Goal: Task Accomplishment & Management: Use online tool/utility

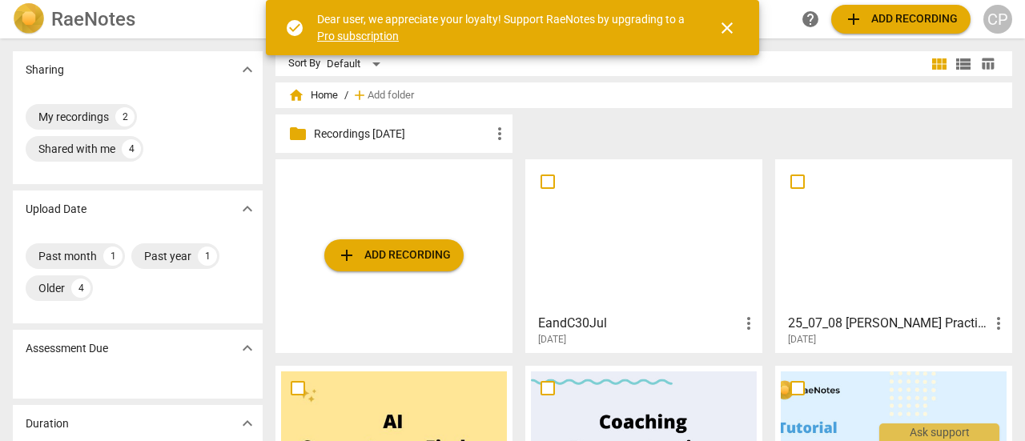
click at [387, 249] on span "add Add recording" at bounding box center [394, 255] width 114 height 19
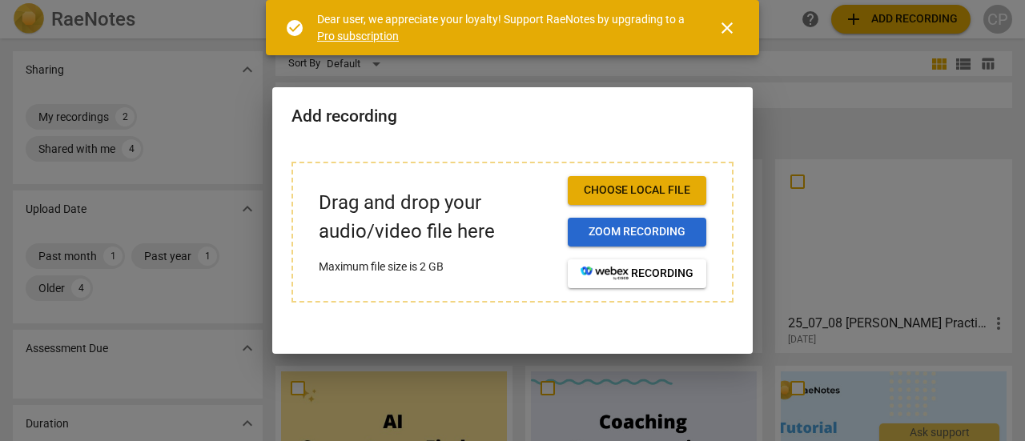
click at [636, 231] on span "Zoom recording" at bounding box center [636, 232] width 113 height 16
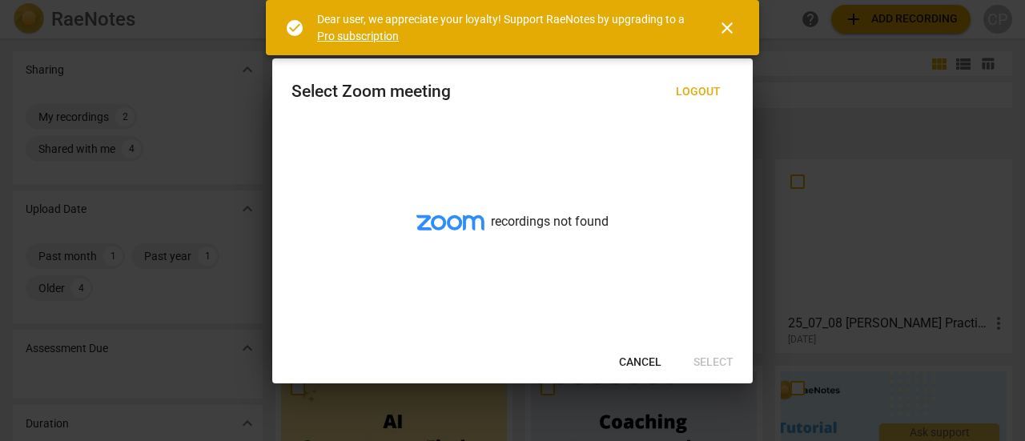
click at [725, 29] on span "close" at bounding box center [726, 27] width 19 height 19
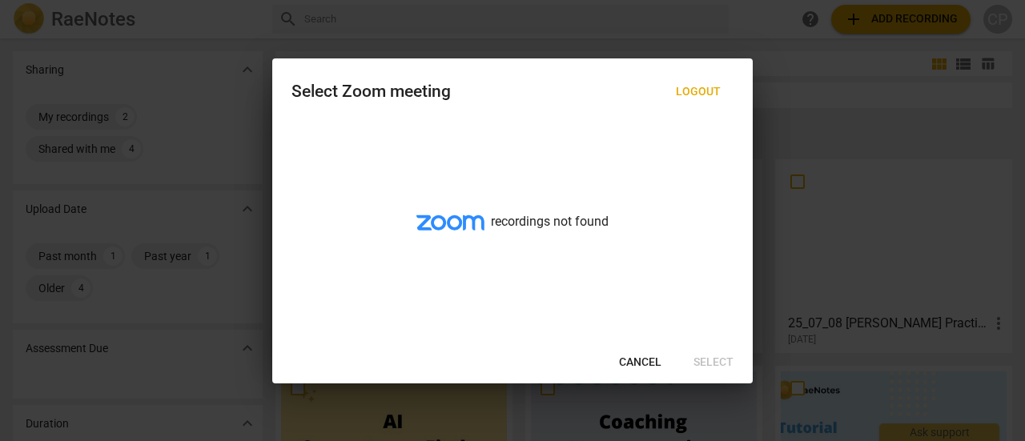
click at [644, 359] on span "Cancel" at bounding box center [640, 363] width 42 height 16
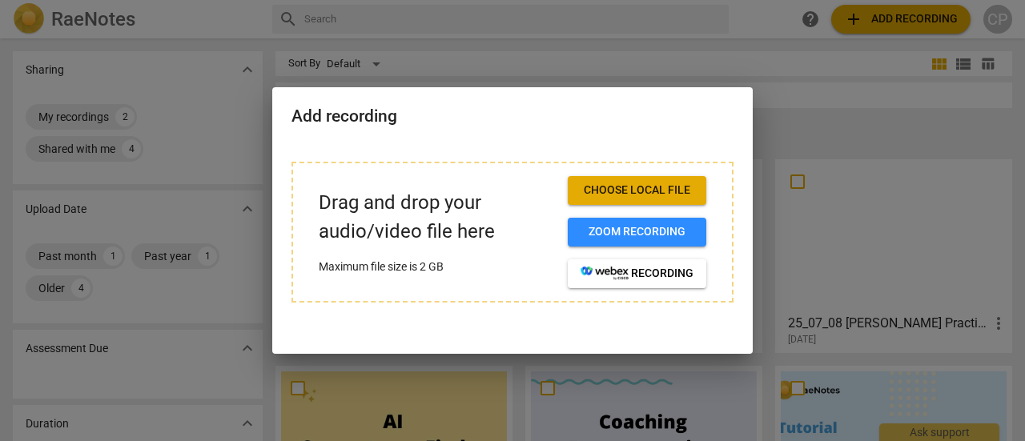
click at [625, 189] on span "Choose local file" at bounding box center [636, 191] width 113 height 16
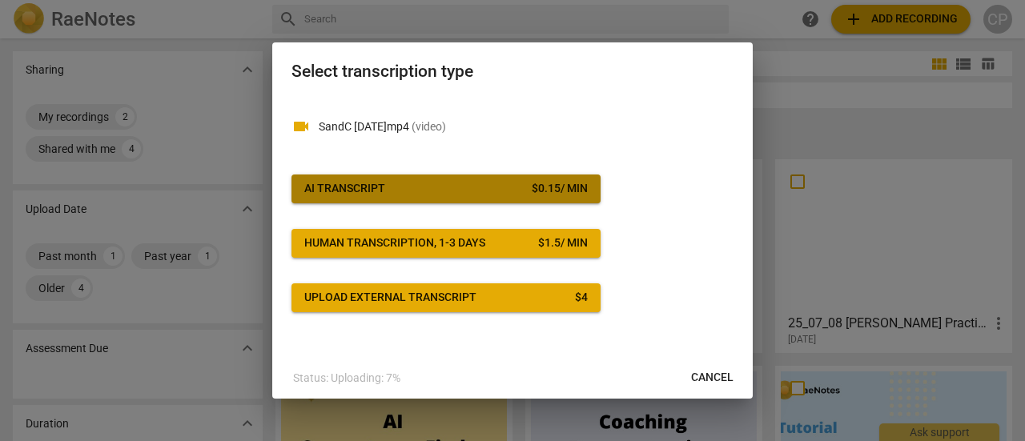
click at [353, 184] on div "AI Transcript" at bounding box center [344, 189] width 81 height 16
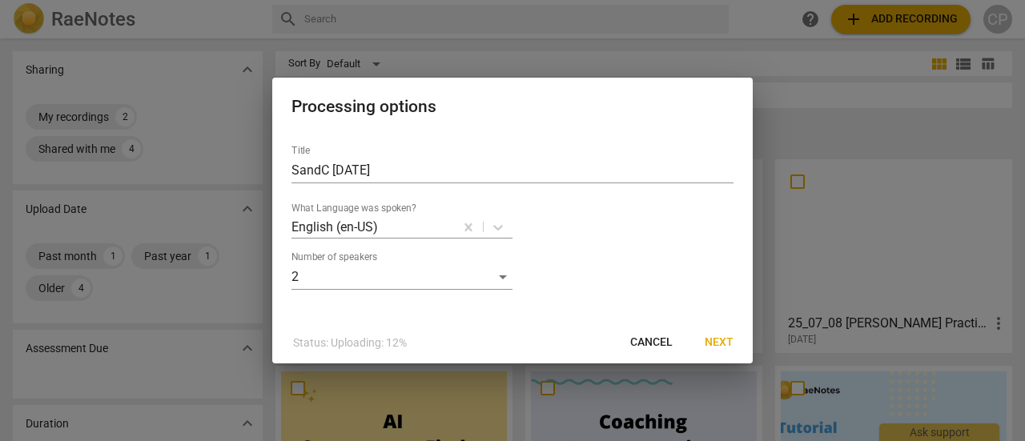
click at [727, 342] on span "Next" at bounding box center [718, 343] width 29 height 16
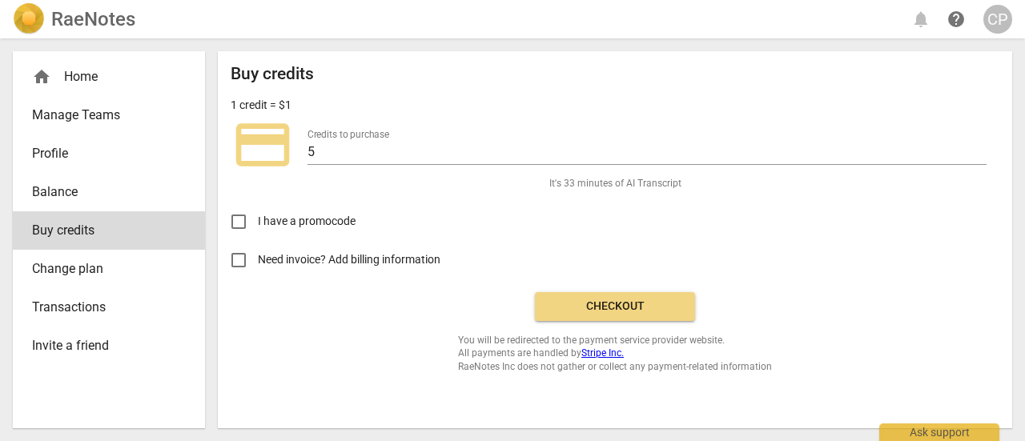
click at [610, 305] on span "Checkout" at bounding box center [615, 307] width 134 height 16
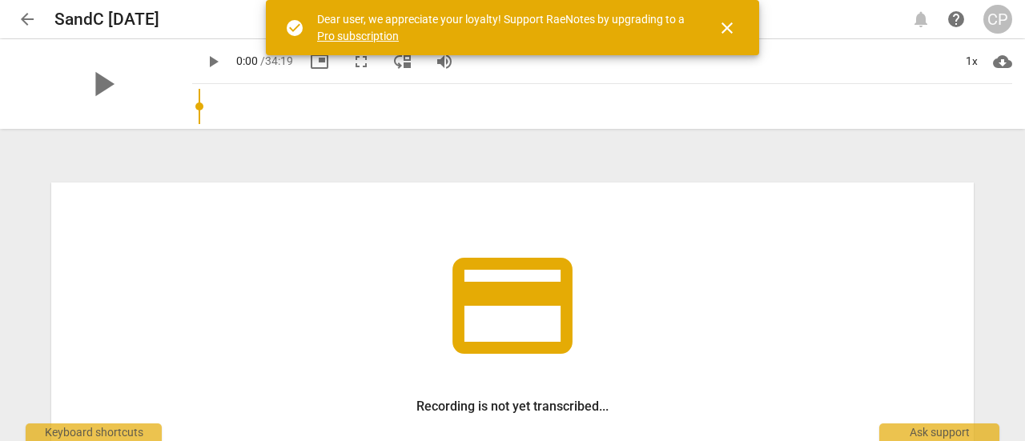
drag, startPoint x: 1018, startPoint y: 149, endPoint x: 1019, endPoint y: 332, distance: 183.3
click at [1019, 332] on div "credit_card Recording is not yet transcribed... Processing cost $ 5.25 Account …" at bounding box center [512, 286] width 1025 height 310
click at [727, 28] on span "close" at bounding box center [726, 27] width 19 height 19
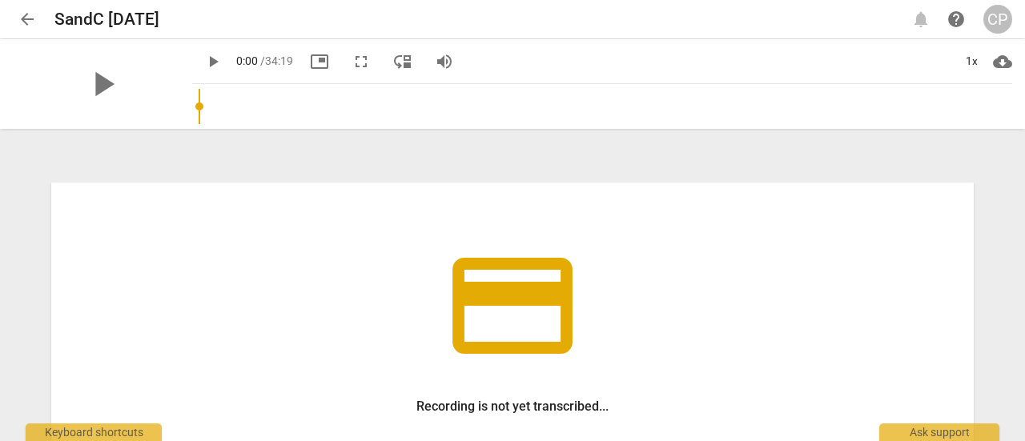
drag, startPoint x: 1018, startPoint y: 257, endPoint x: 1020, endPoint y: 285, distance: 28.1
click at [1024, 313] on div "credit_card Recording is not yet transcribed... Processing cost $ 5.25 Account …" at bounding box center [512, 286] width 1025 height 310
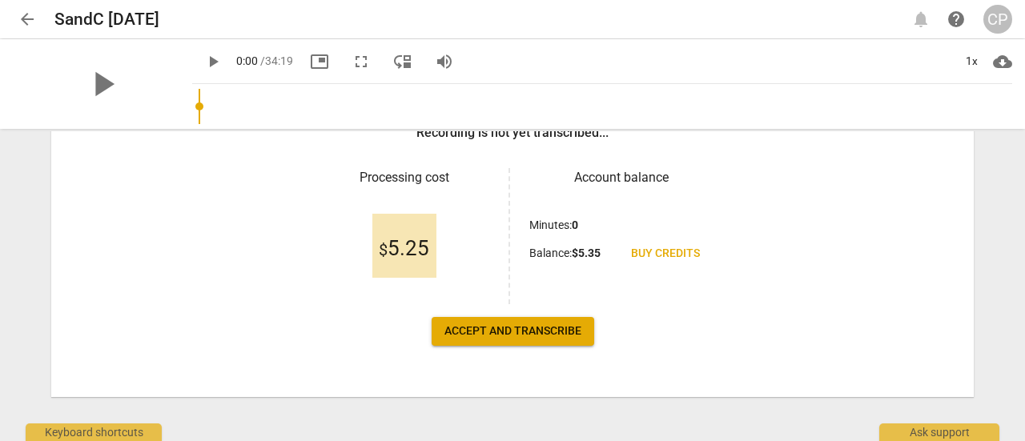
scroll to position [275, 0]
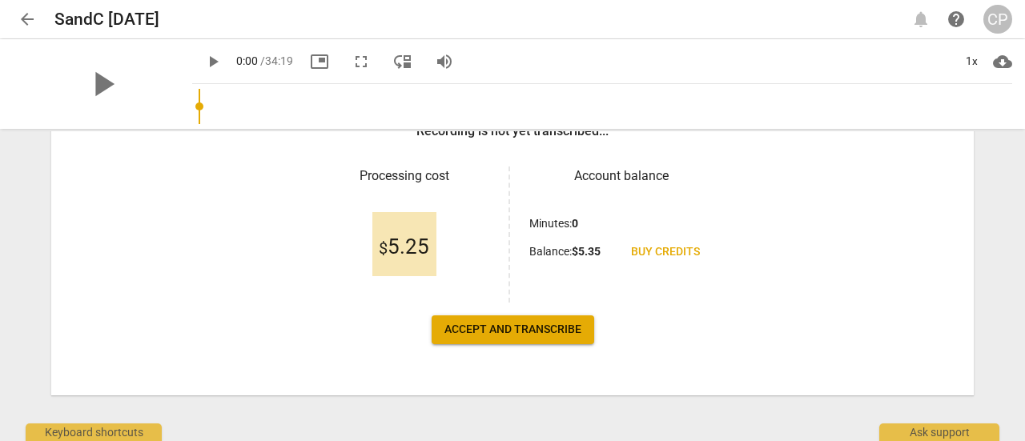
click at [510, 327] on span "Accept and transcribe" at bounding box center [512, 330] width 137 height 16
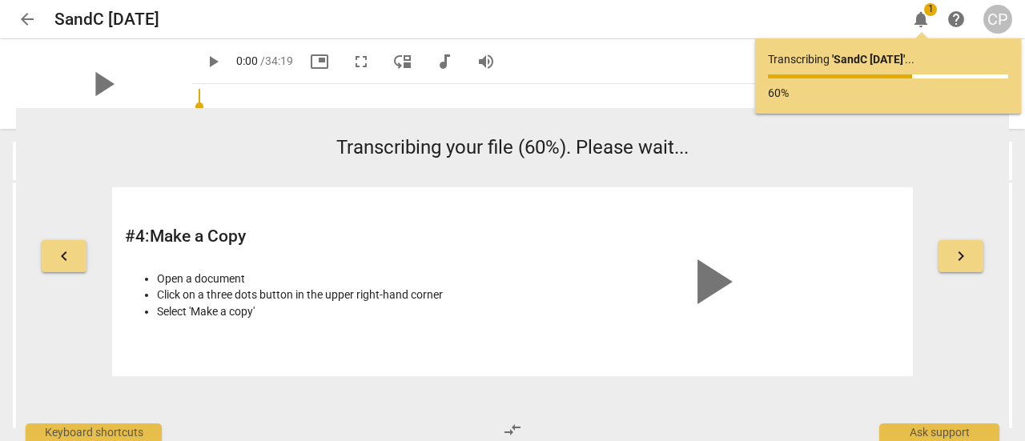
click at [959, 241] on button "keyboard_arrow_right" at bounding box center [960, 256] width 45 height 32
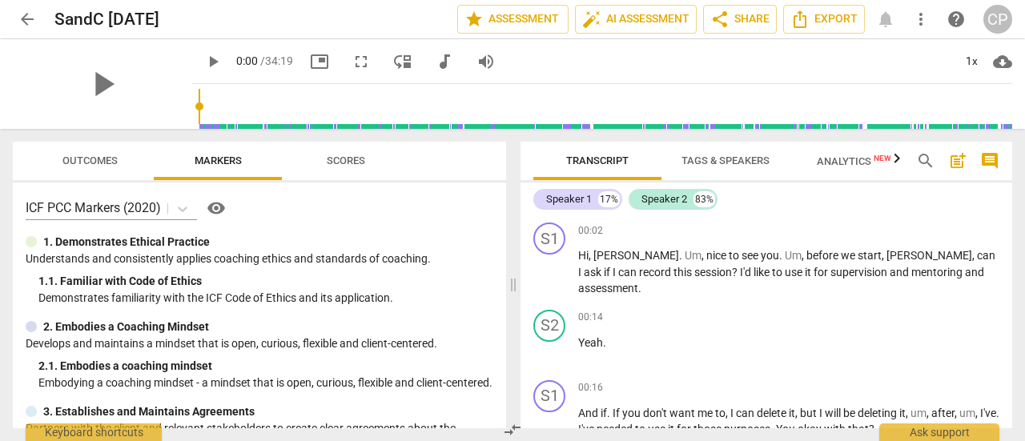
click at [724, 154] on span "Tags & Speakers" at bounding box center [725, 160] width 88 height 12
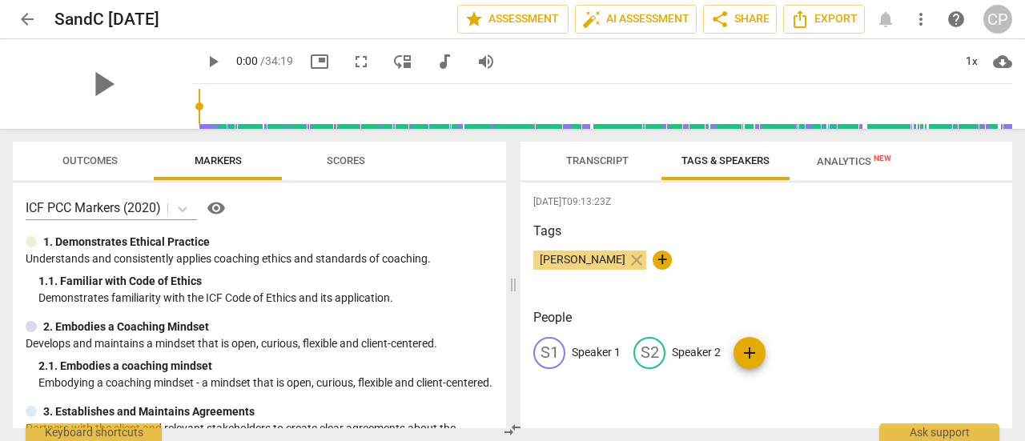
click at [604, 351] on p "Speaker 1" at bounding box center [596, 352] width 49 height 17
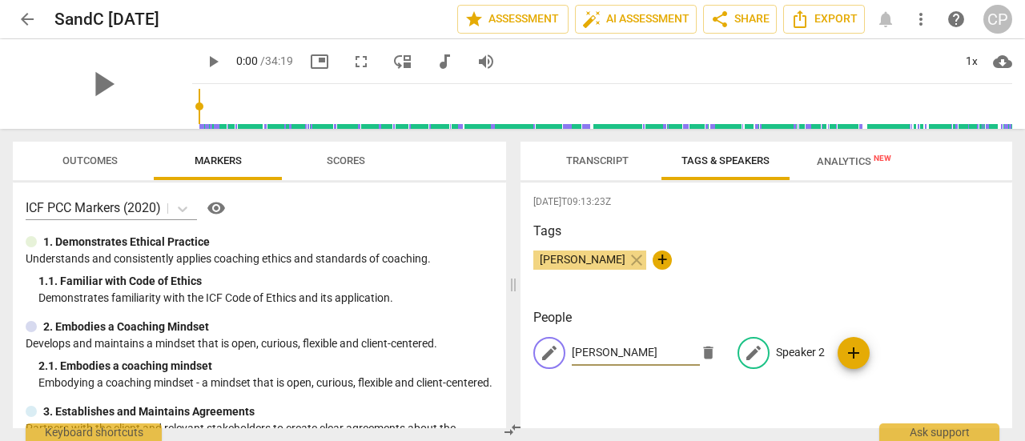
type input "[PERSON_NAME]"
click at [815, 352] on p "Speaker 2" at bounding box center [800, 352] width 49 height 17
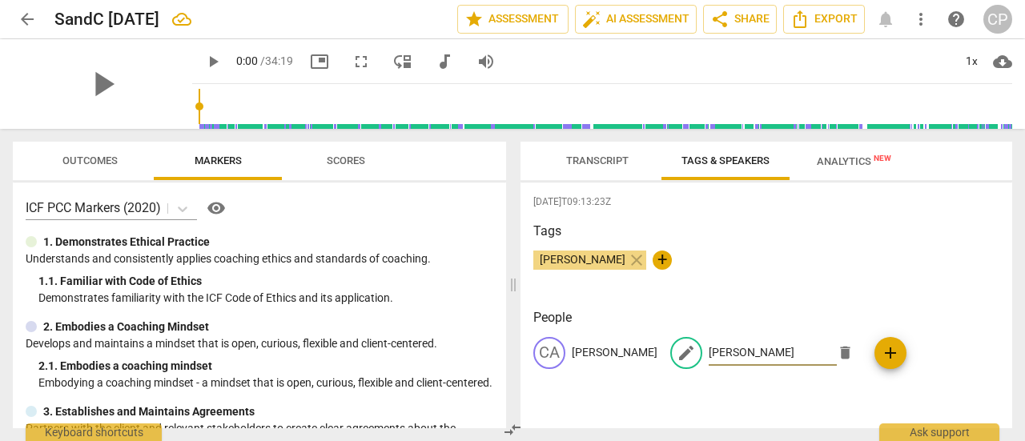
type input "[PERSON_NAME]"
click at [986, 295] on div "[DATE]T09:13:23Z Tags [PERSON_NAME] close + People CA [PERSON_NAME] edit [PERSO…" at bounding box center [765, 306] width 491 height 246
click at [588, 159] on span "Transcript" at bounding box center [597, 160] width 62 height 12
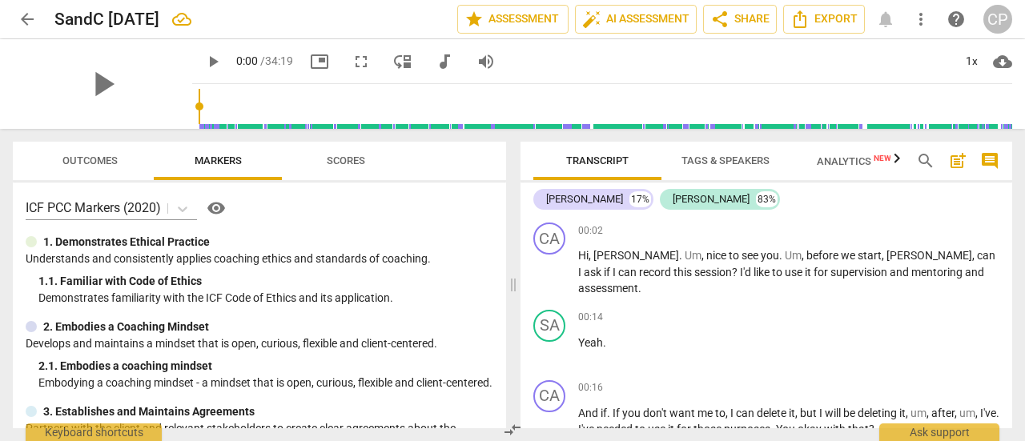
click at [875, 100] on input "range" at bounding box center [605, 106] width 813 height 51
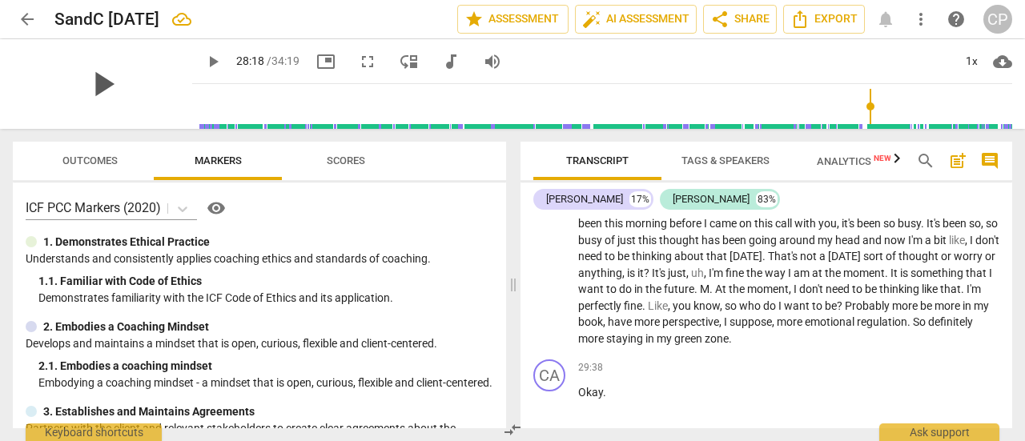
click at [123, 79] on span "play_arrow" at bounding box center [103, 84] width 42 height 42
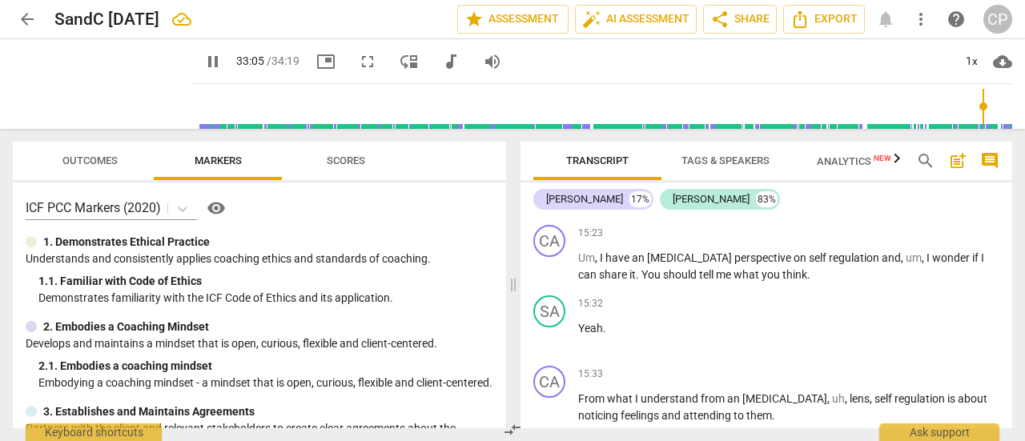
scroll to position [4568, 0]
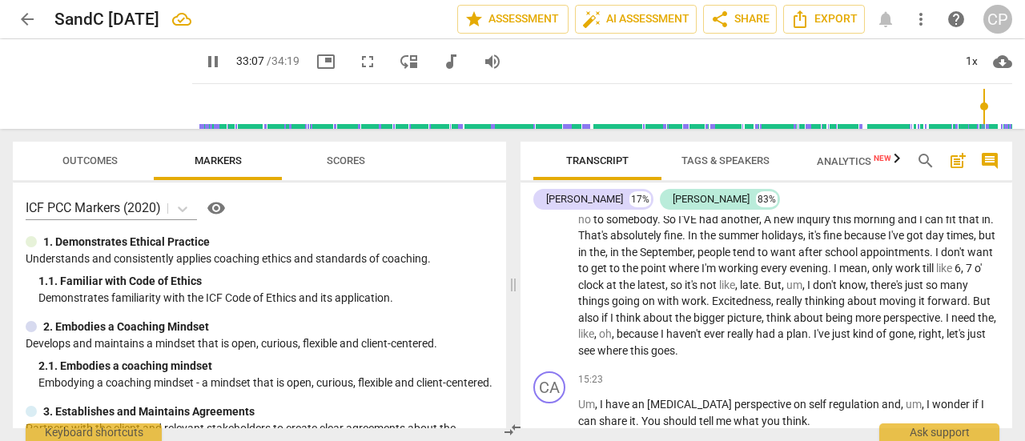
click at [287, 116] on input "range" at bounding box center [605, 106] width 813 height 51
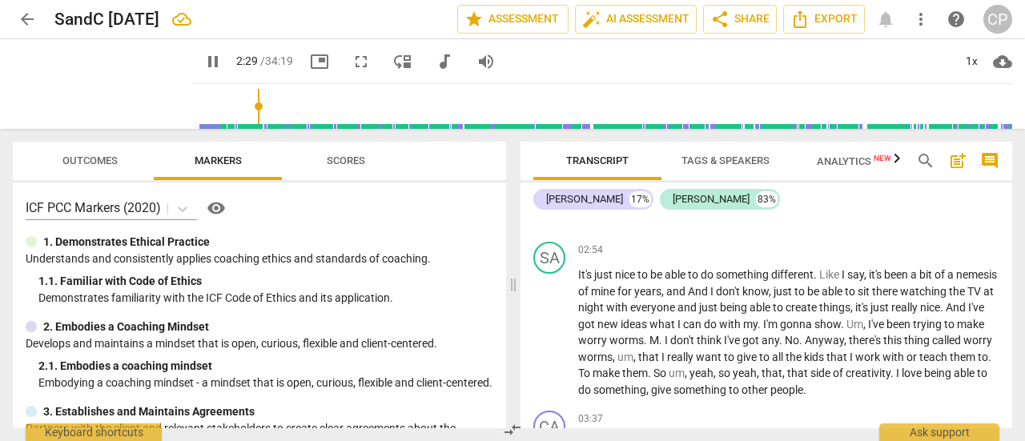
scroll to position [975, 0]
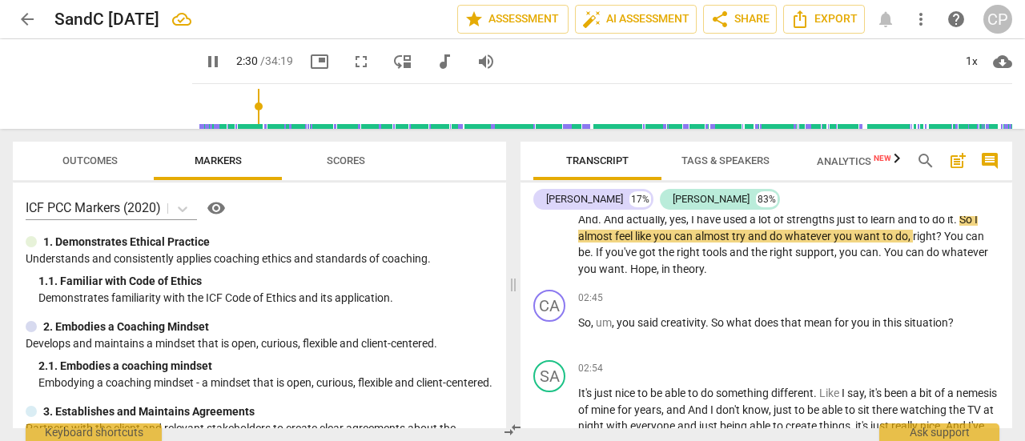
drag, startPoint x: 1005, startPoint y: 239, endPoint x: 1007, endPoint y: 255, distance: 16.9
click at [1007, 255] on div "CA play_arrow pause 00:02 + Add competency keyboard_arrow_right Hi , [PERSON_NA…" at bounding box center [765, 322] width 491 height 212
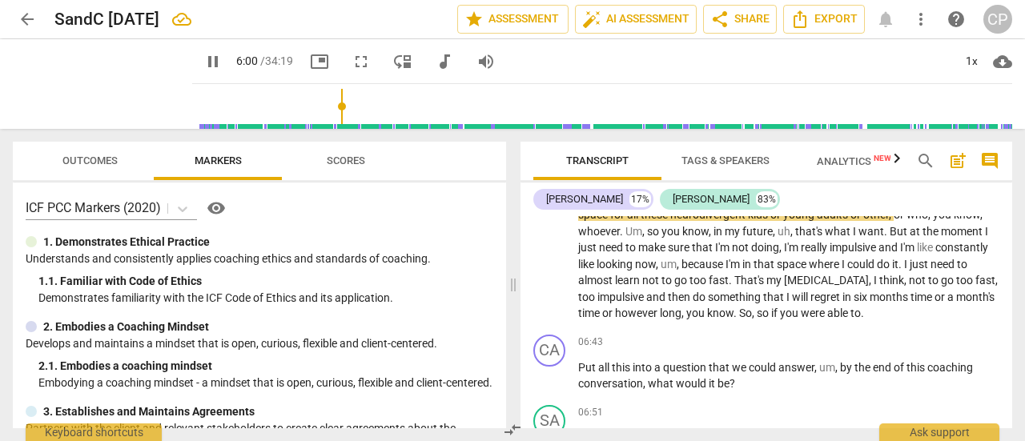
scroll to position [2392, 0]
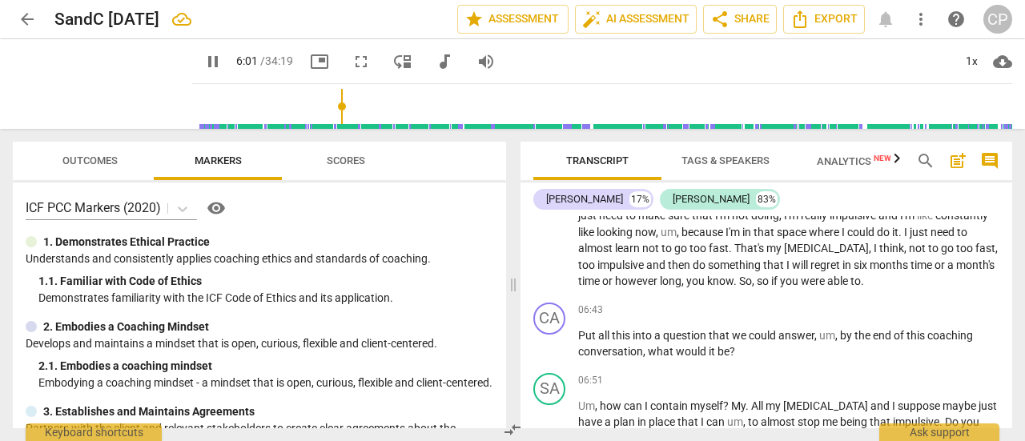
click at [1007, 207] on div "[PERSON_NAME] 17% [PERSON_NAME] 83% CA play_arrow pause 00:02 + Add competency …" at bounding box center [765, 306] width 491 height 246
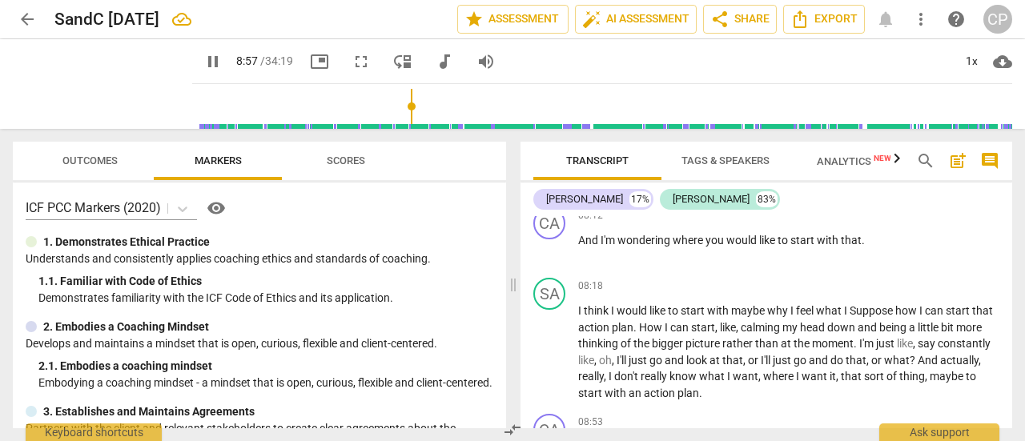
scroll to position [3160, 0]
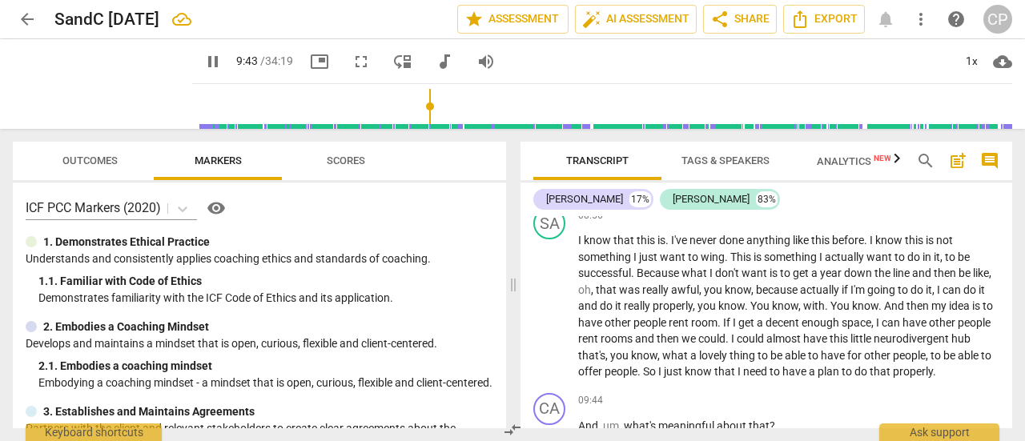
click at [223, 58] on span "pause" at bounding box center [212, 61] width 19 height 19
click at [223, 62] on span "play_arrow" at bounding box center [212, 61] width 19 height 19
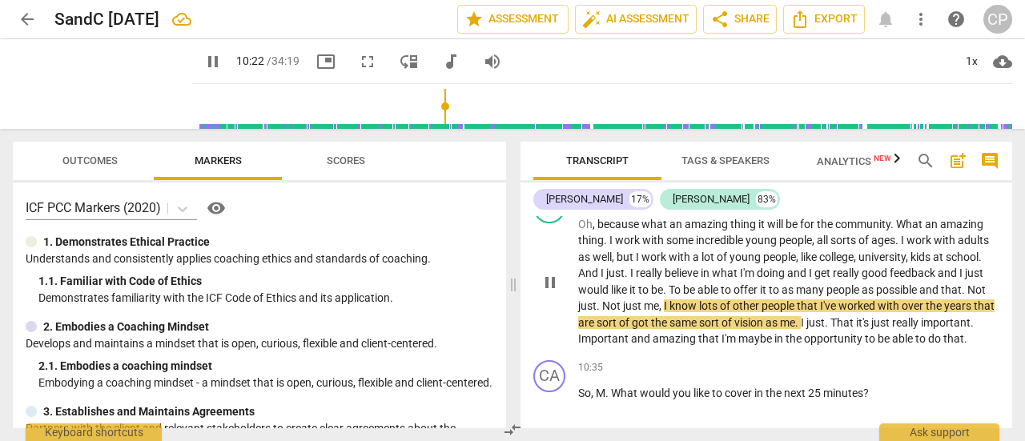
type input "623"
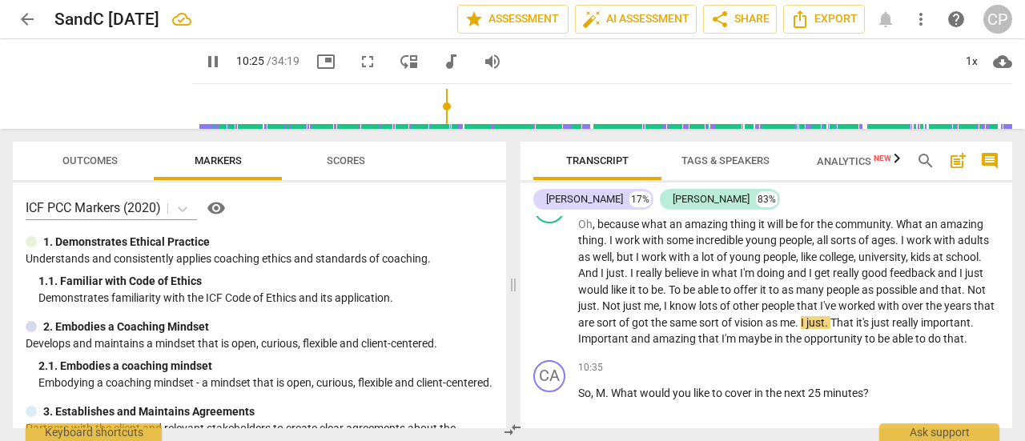
drag, startPoint x: 1005, startPoint y: 284, endPoint x: 1009, endPoint y: 307, distance: 23.6
click at [1009, 307] on div "CA play_arrow pause 00:02 + Add competency keyboard_arrow_right Hi , [PERSON_NA…" at bounding box center [765, 322] width 491 height 212
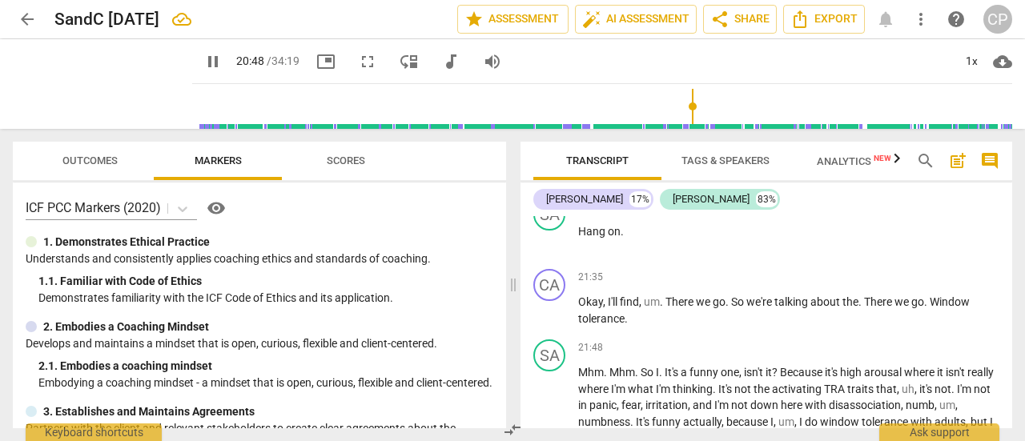
scroll to position [6391, 0]
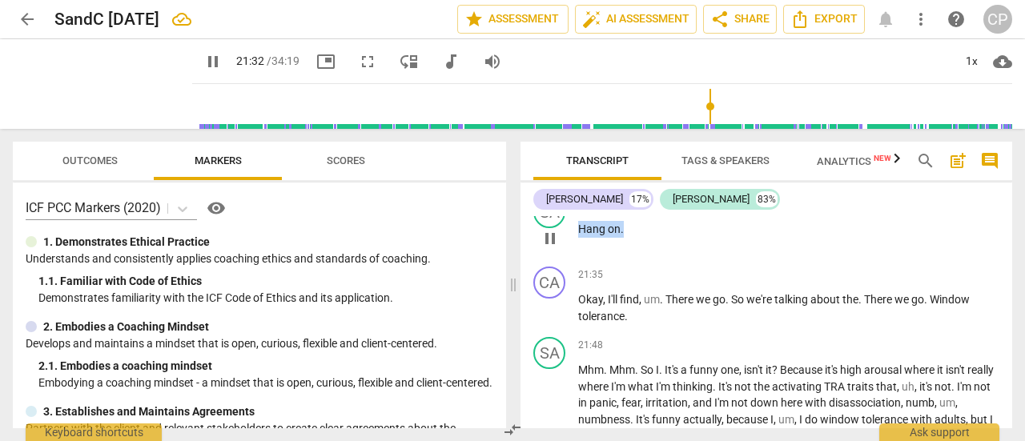
drag, startPoint x: 628, startPoint y: 294, endPoint x: 580, endPoint y: 297, distance: 47.3
click at [580, 238] on p "Hang on ." at bounding box center [788, 229] width 421 height 17
type input "1294"
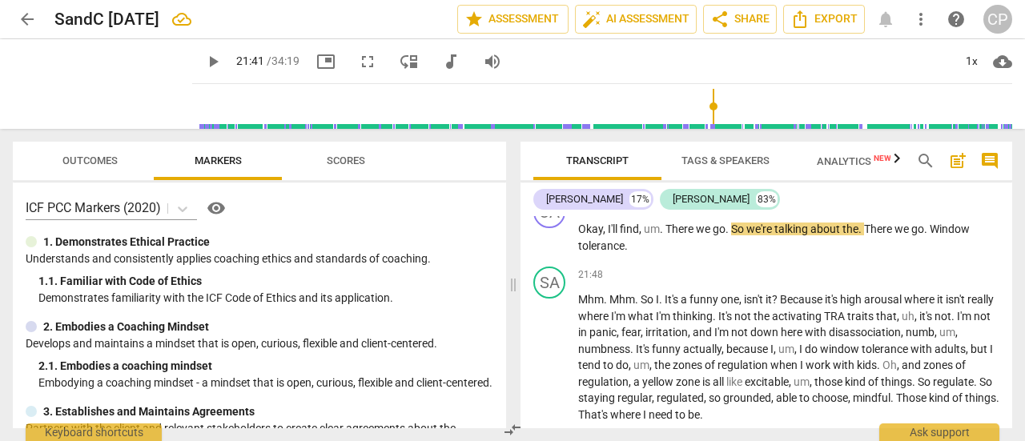
click at [921, 165] on span "we" at bounding box center [928, 158] width 14 height 13
click at [223, 60] on span "play_arrow" at bounding box center [212, 61] width 19 height 19
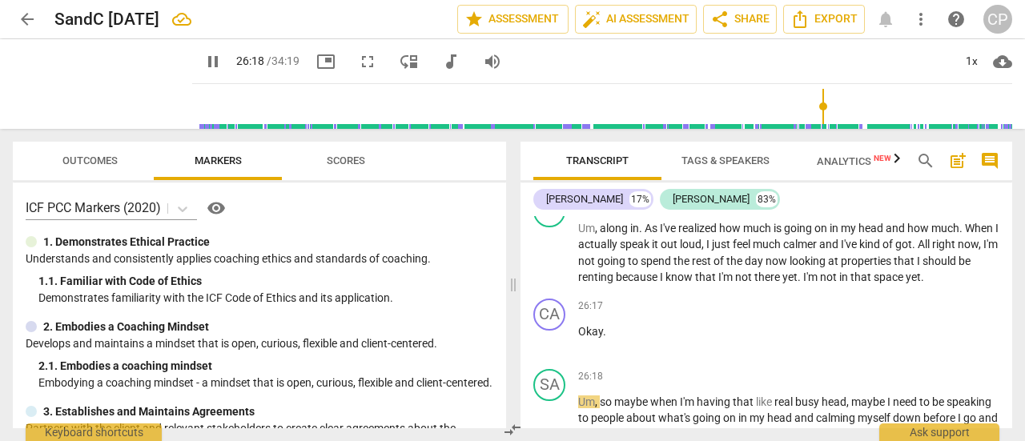
scroll to position [7896, 0]
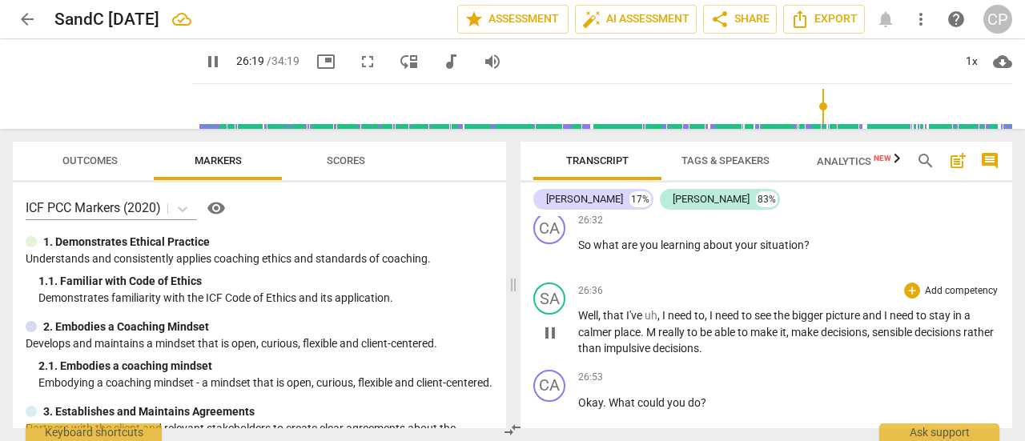
click at [1004, 363] on div "SA play_arrow pause 26:36 + Add competency keyboard_arrow_right Well , that I'v…" at bounding box center [765, 319] width 491 height 87
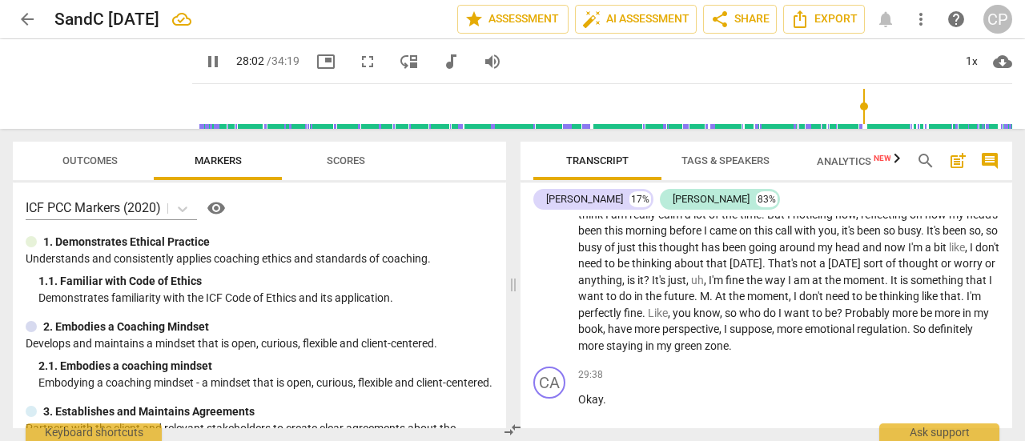
scroll to position [8401, 0]
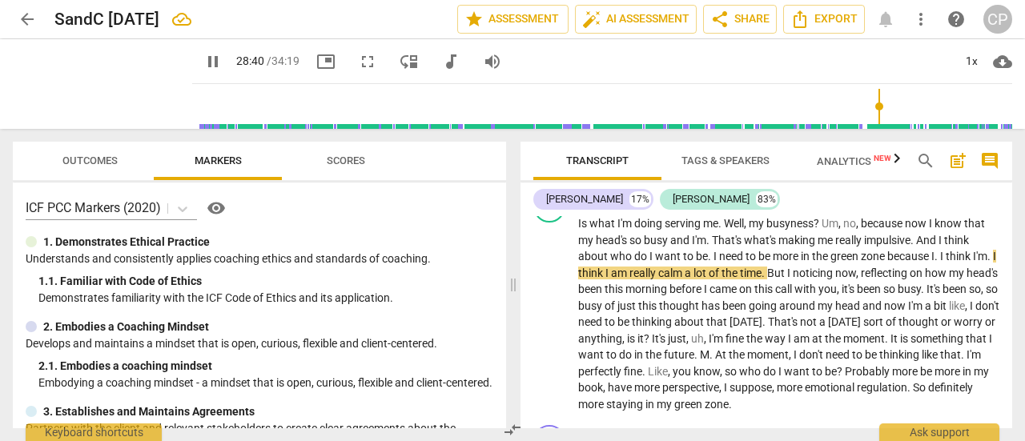
click at [223, 59] on span "pause" at bounding box center [212, 61] width 19 height 19
click at [223, 57] on span "play_arrow" at bounding box center [212, 61] width 19 height 19
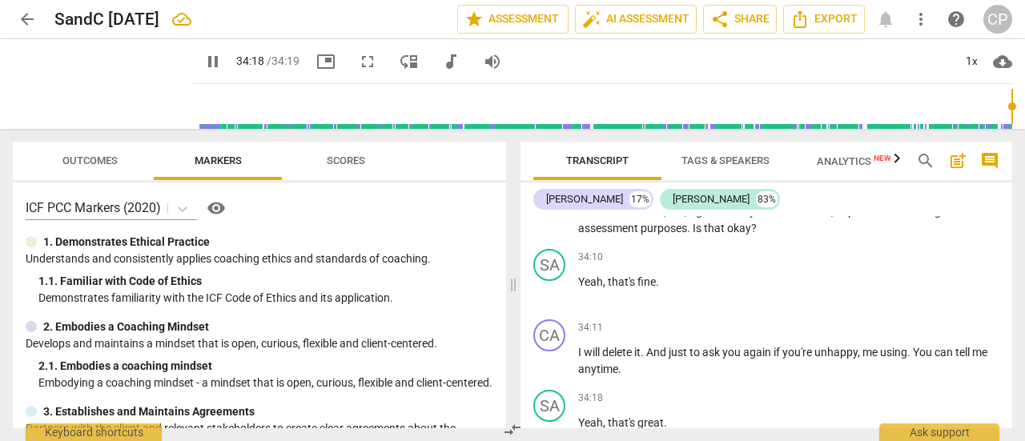
scroll to position [11015, 0]
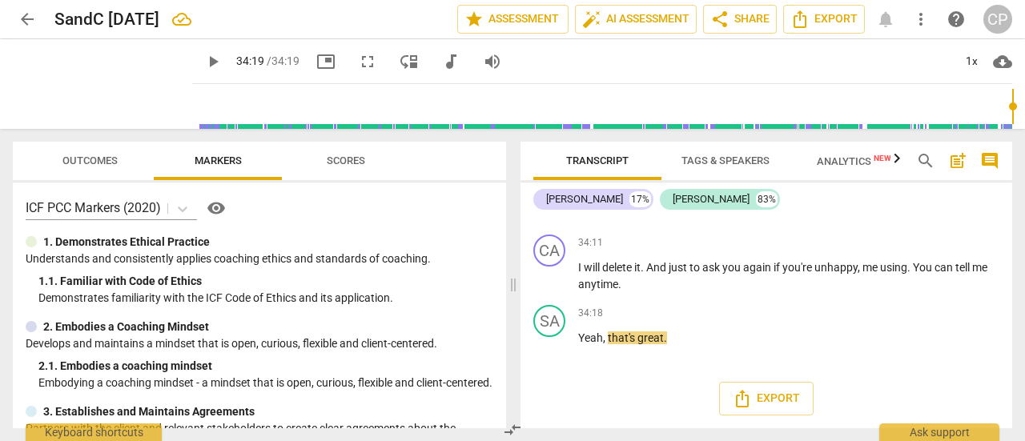
type input "2059"
